Goal: Navigation & Orientation: Go to known website

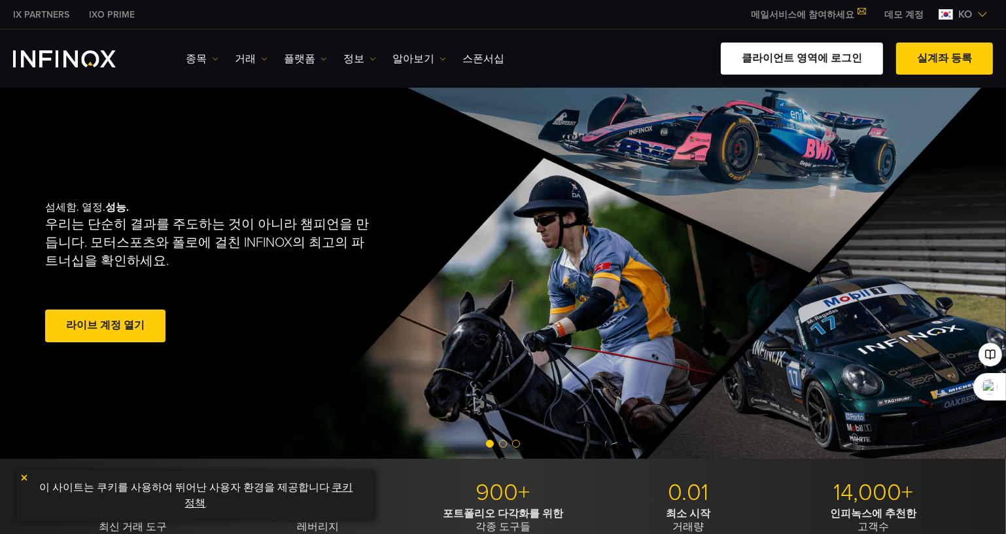
click at [831, 40] on div "종목 종목 상품 정보 거래 기업 계정" at bounding box center [503, 58] width 1006 height 58
click at [824, 59] on link "클라이언트 영역에 로그인" at bounding box center [802, 59] width 162 height 32
